Goal: Information Seeking & Learning: Learn about a topic

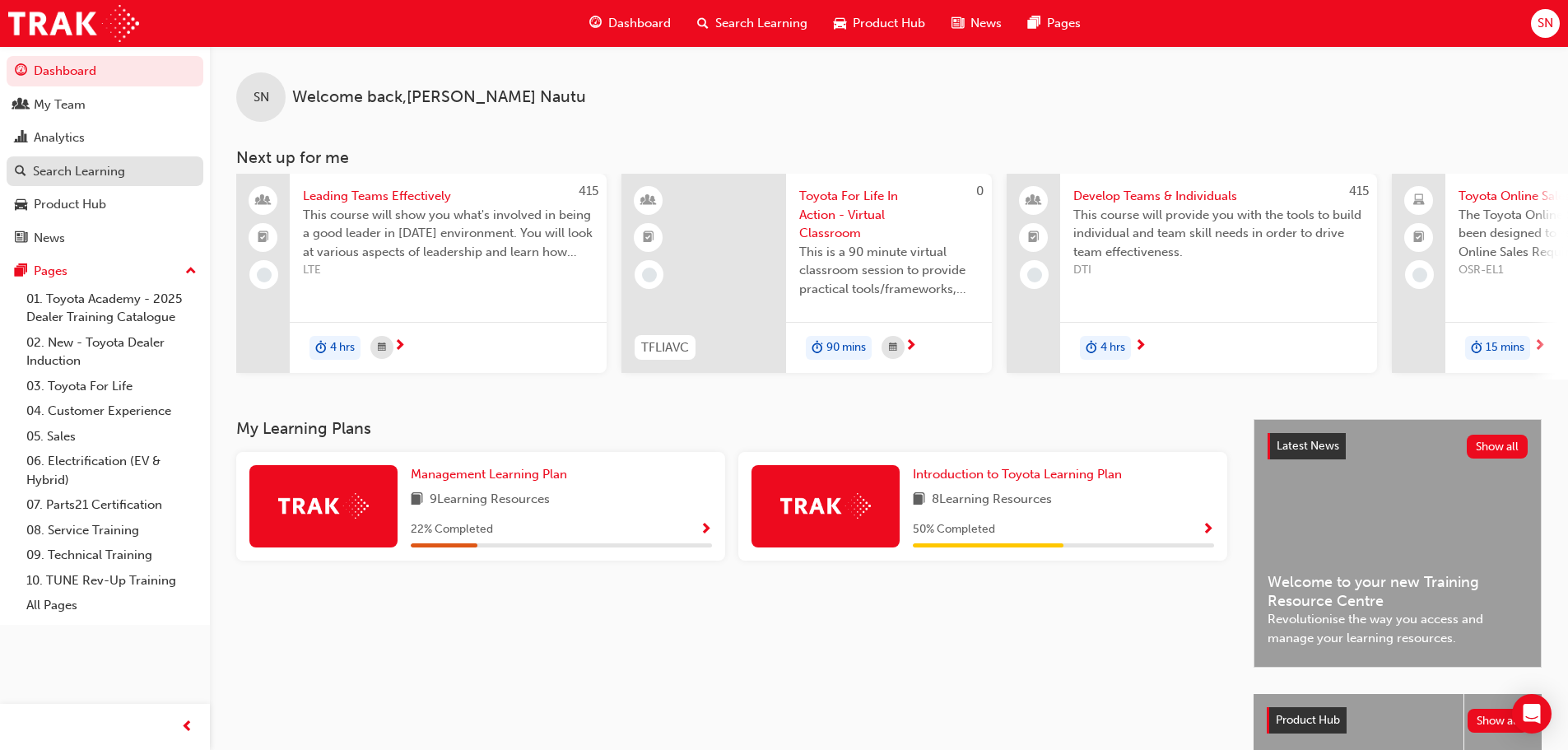
click at [71, 186] on link "Search Learning" at bounding box center [104, 172] width 196 height 31
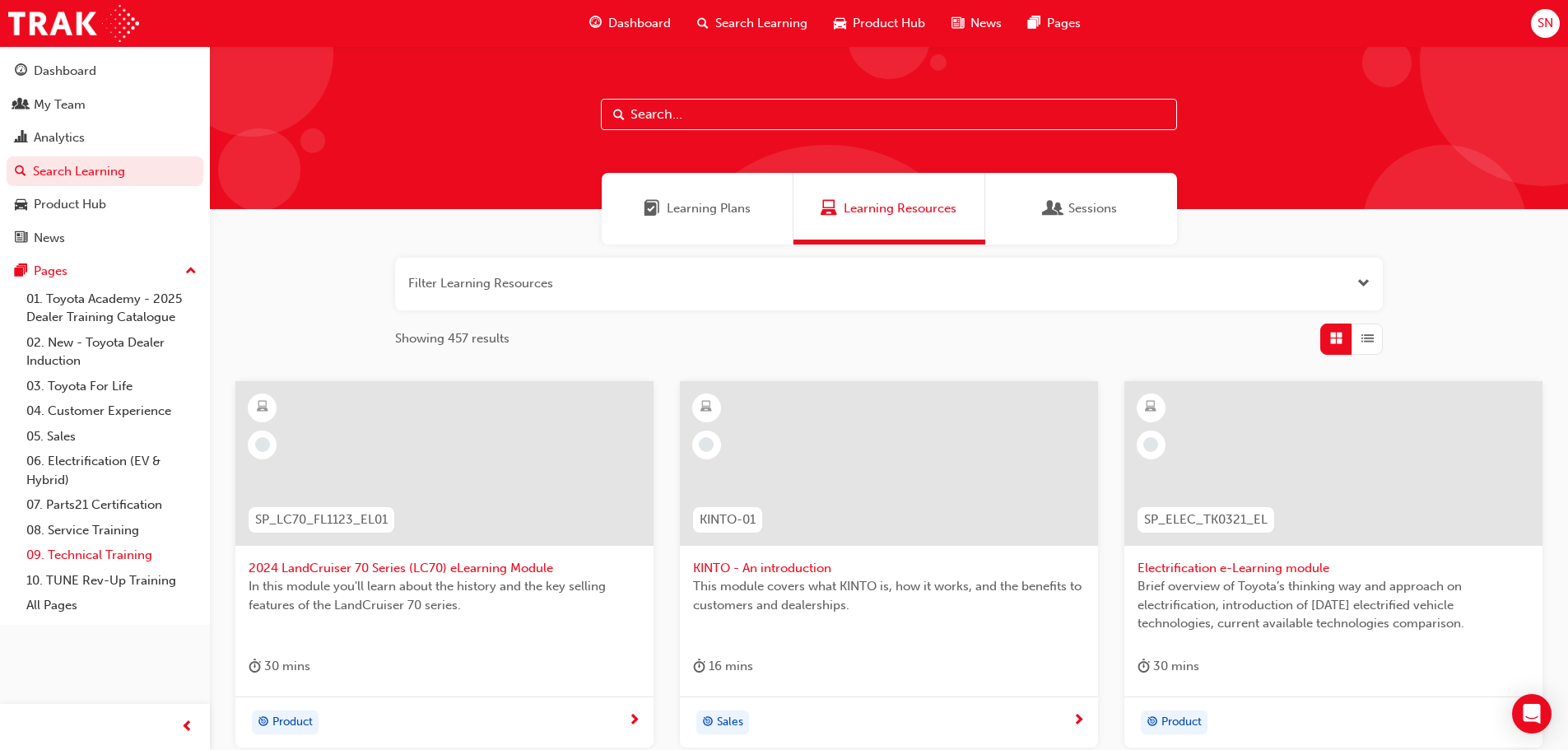
click at [131, 551] on link "09. Technical Training" at bounding box center [111, 555] width 184 height 25
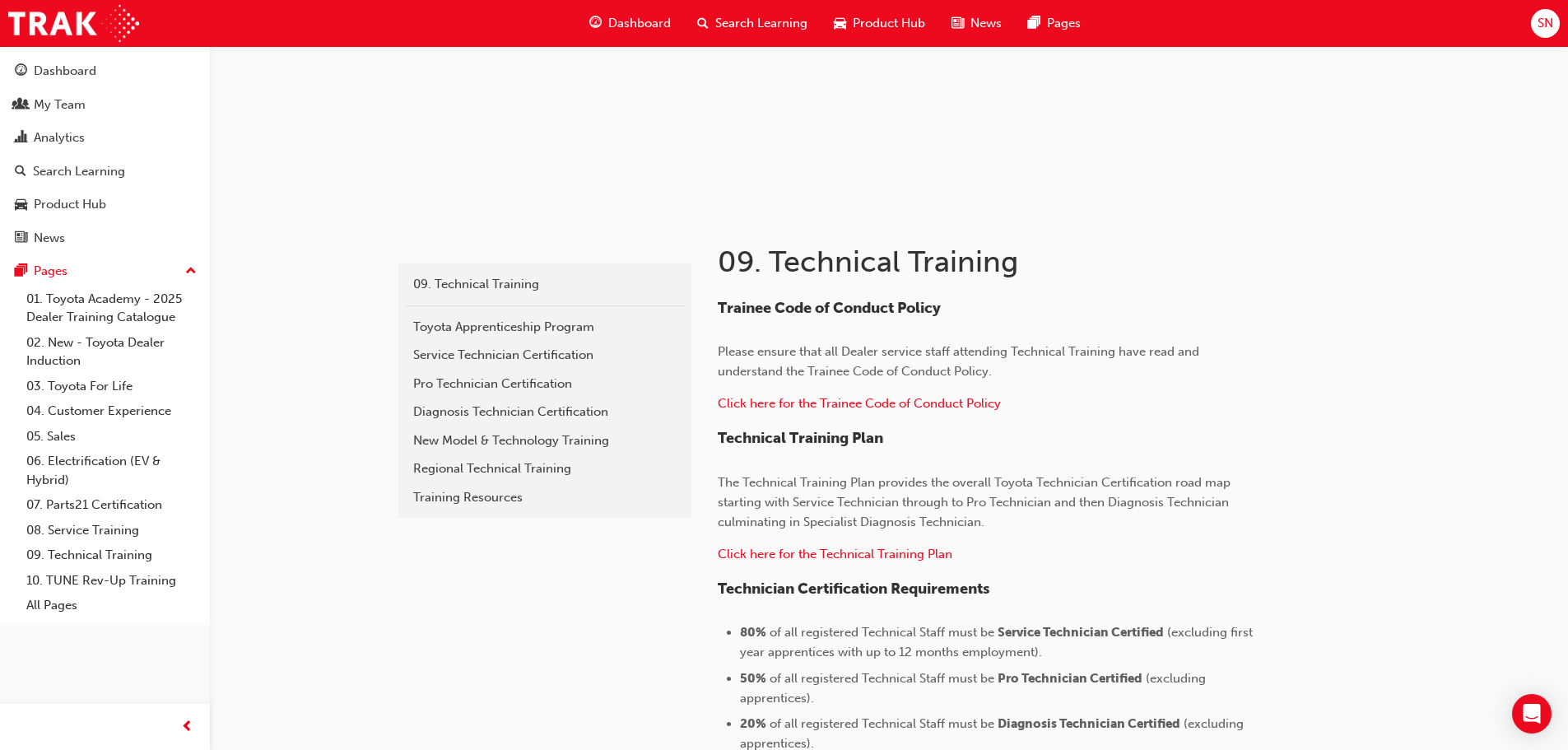
scroll to position [247, 0]
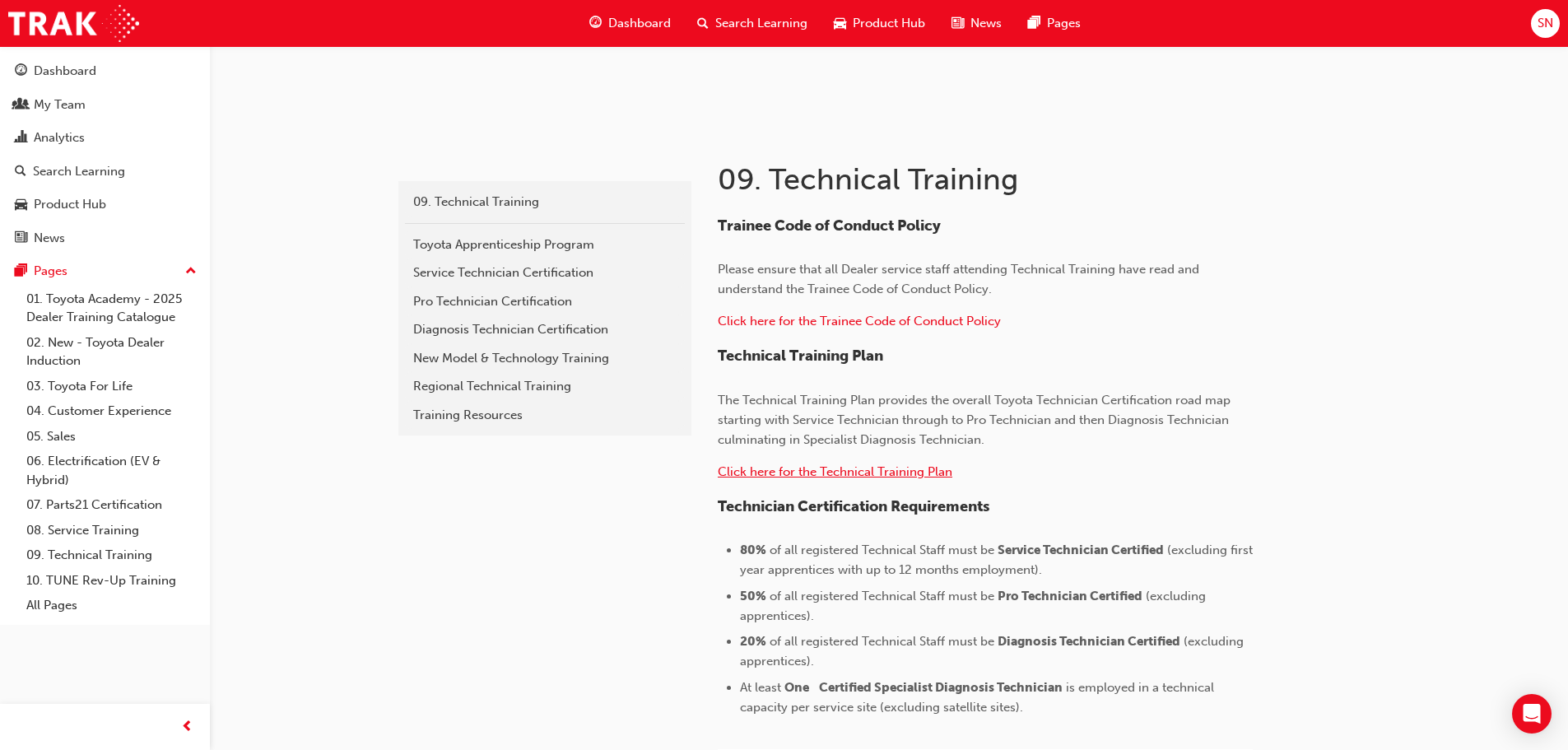
click at [875, 475] on span "Click here for the Technical Training Plan" at bounding box center [835, 472] width 234 height 14
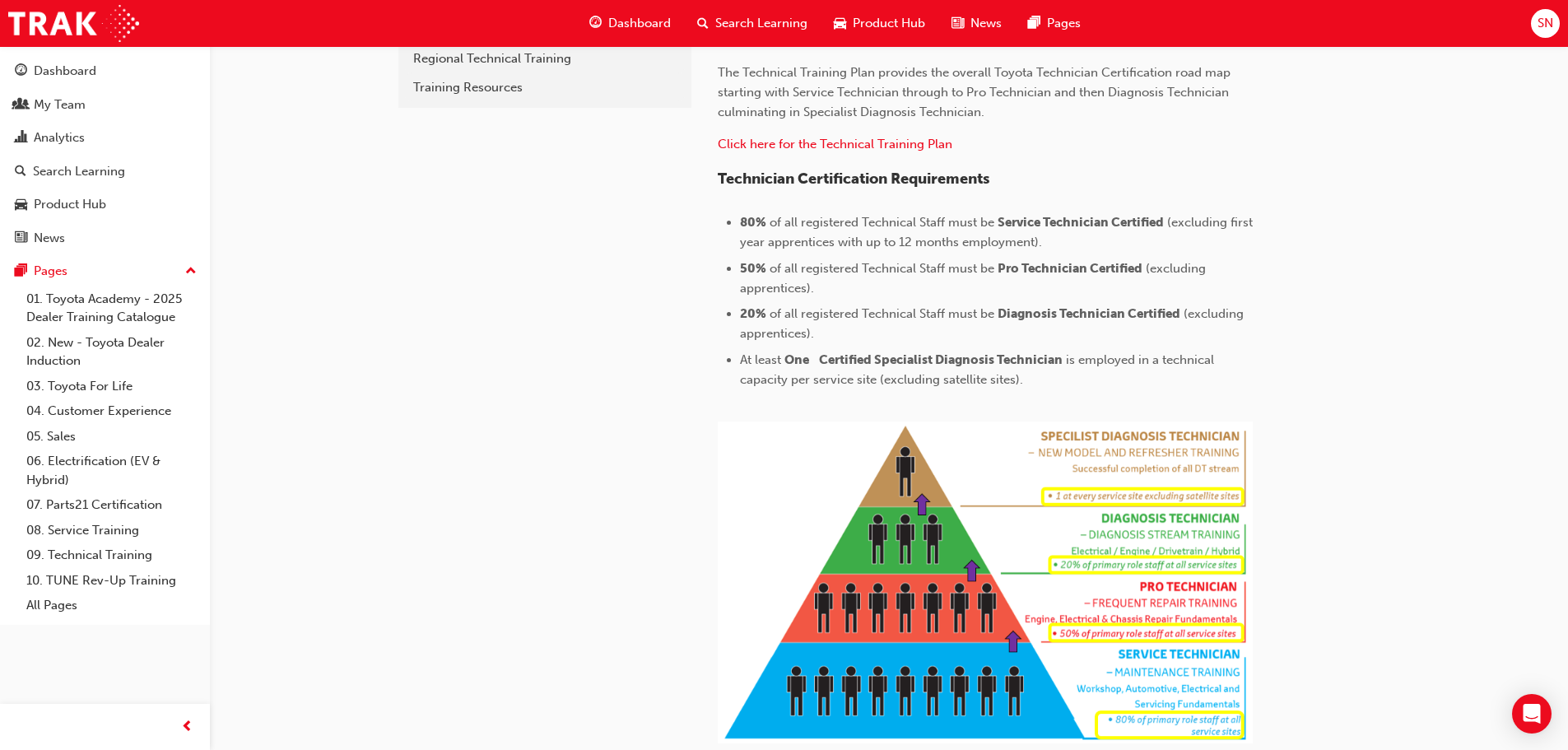
scroll to position [328, 0]
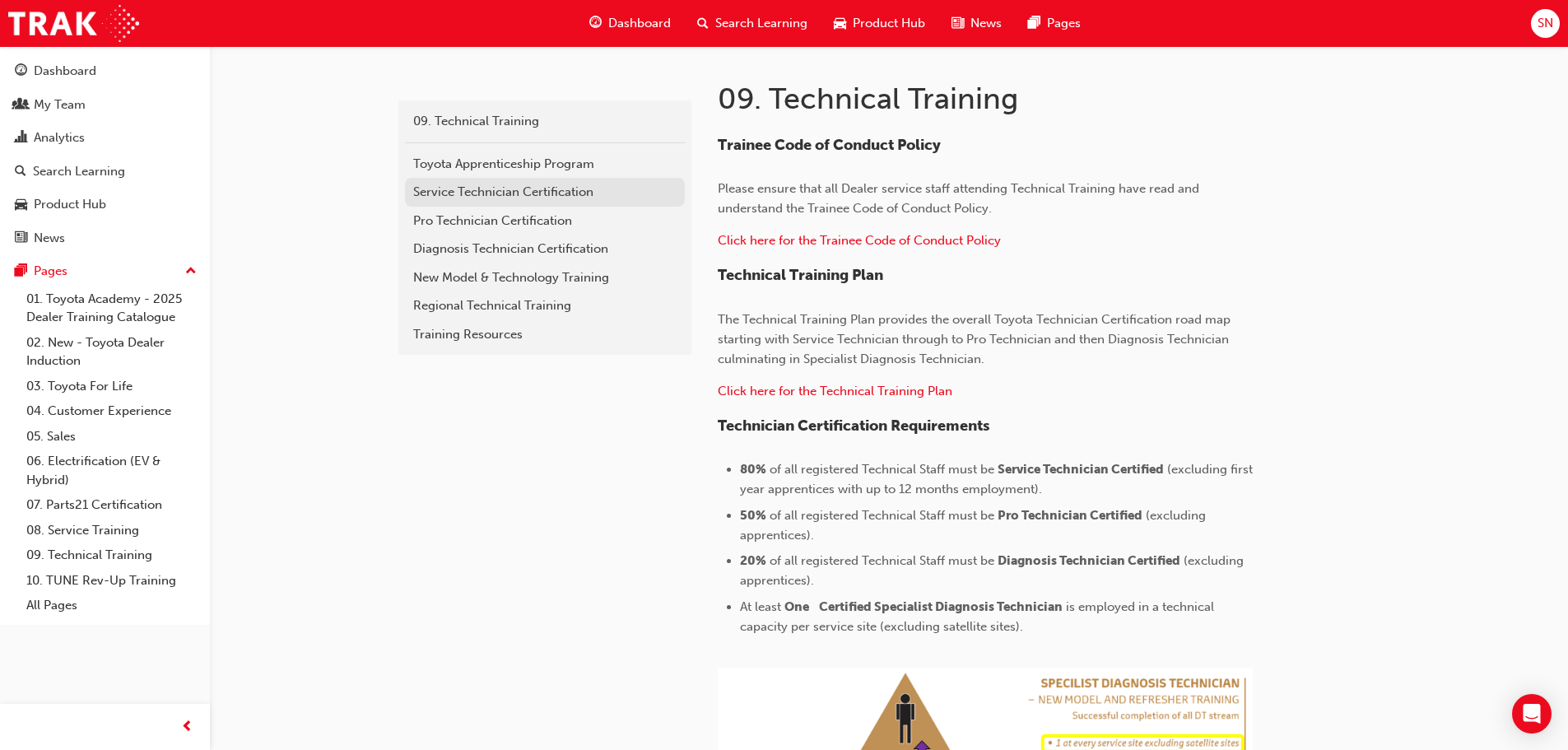
click at [511, 191] on div "Service Technician Certification" at bounding box center [544, 192] width 263 height 19
